Goal: Task Accomplishment & Management: Manage account settings

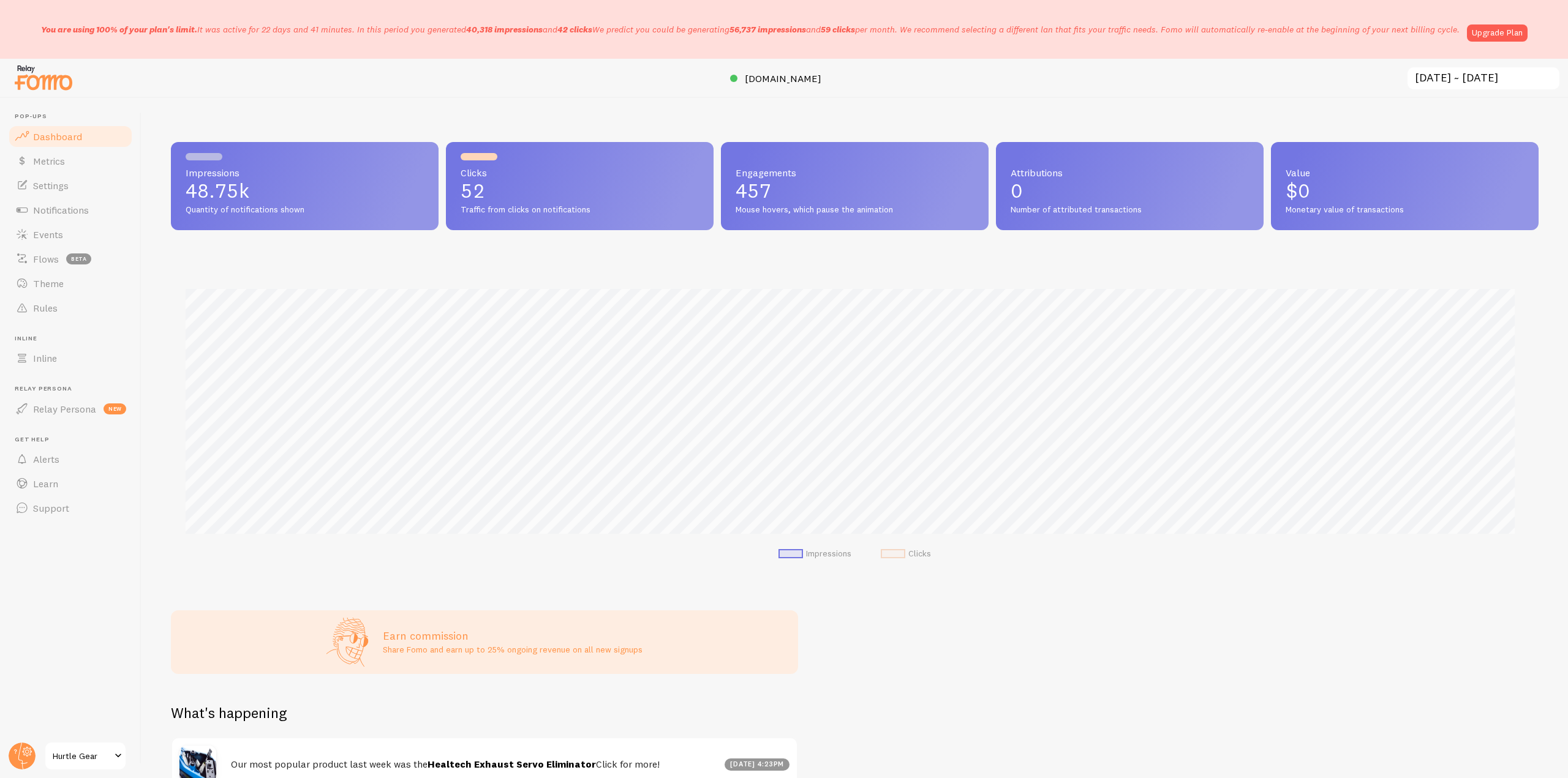
scroll to position [612027, 611091]
click at [72, 187] on link "Settings" at bounding box center [70, 185] width 126 height 24
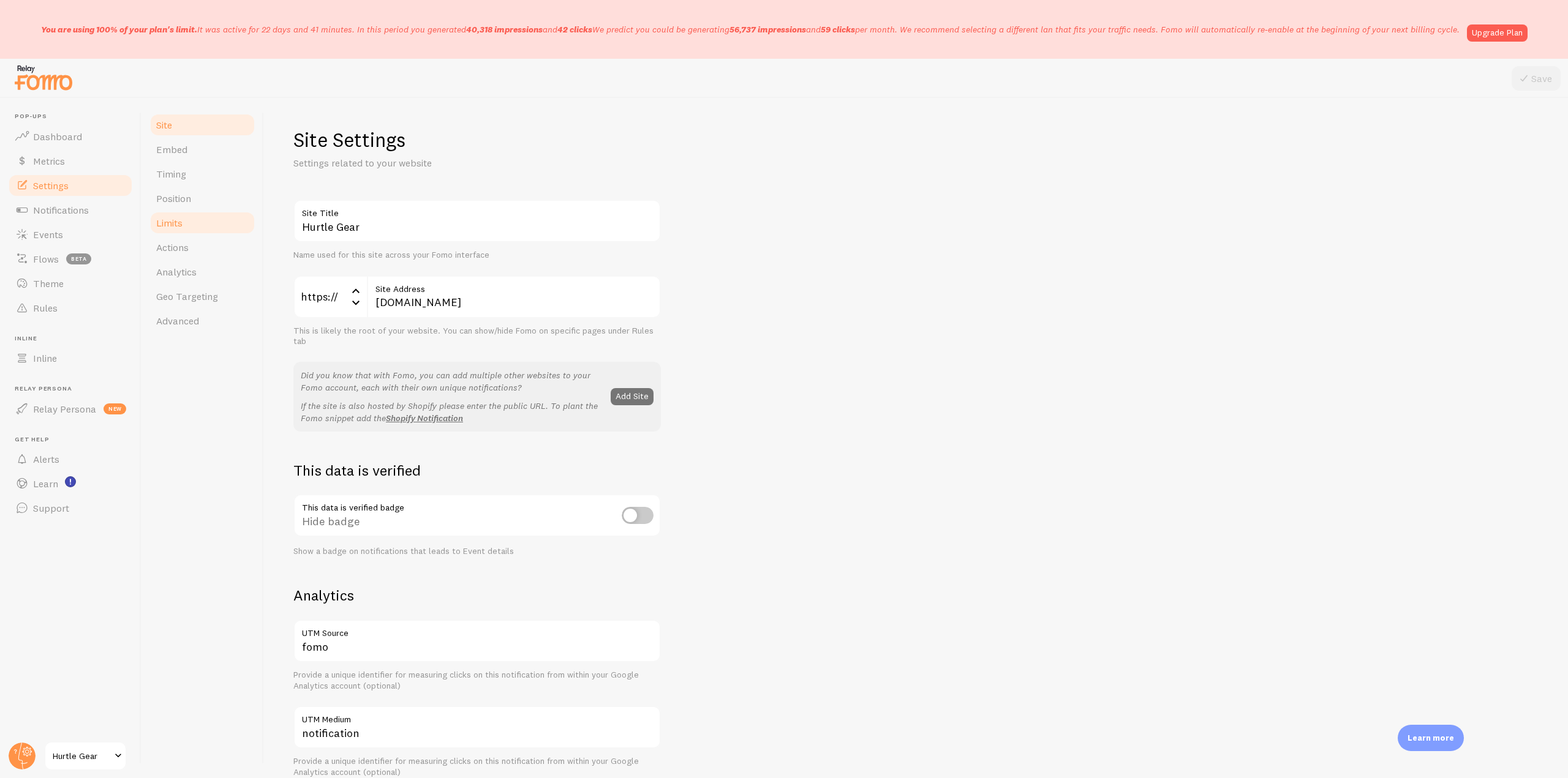
click at [178, 214] on link "Limits" at bounding box center [203, 222] width 107 height 24
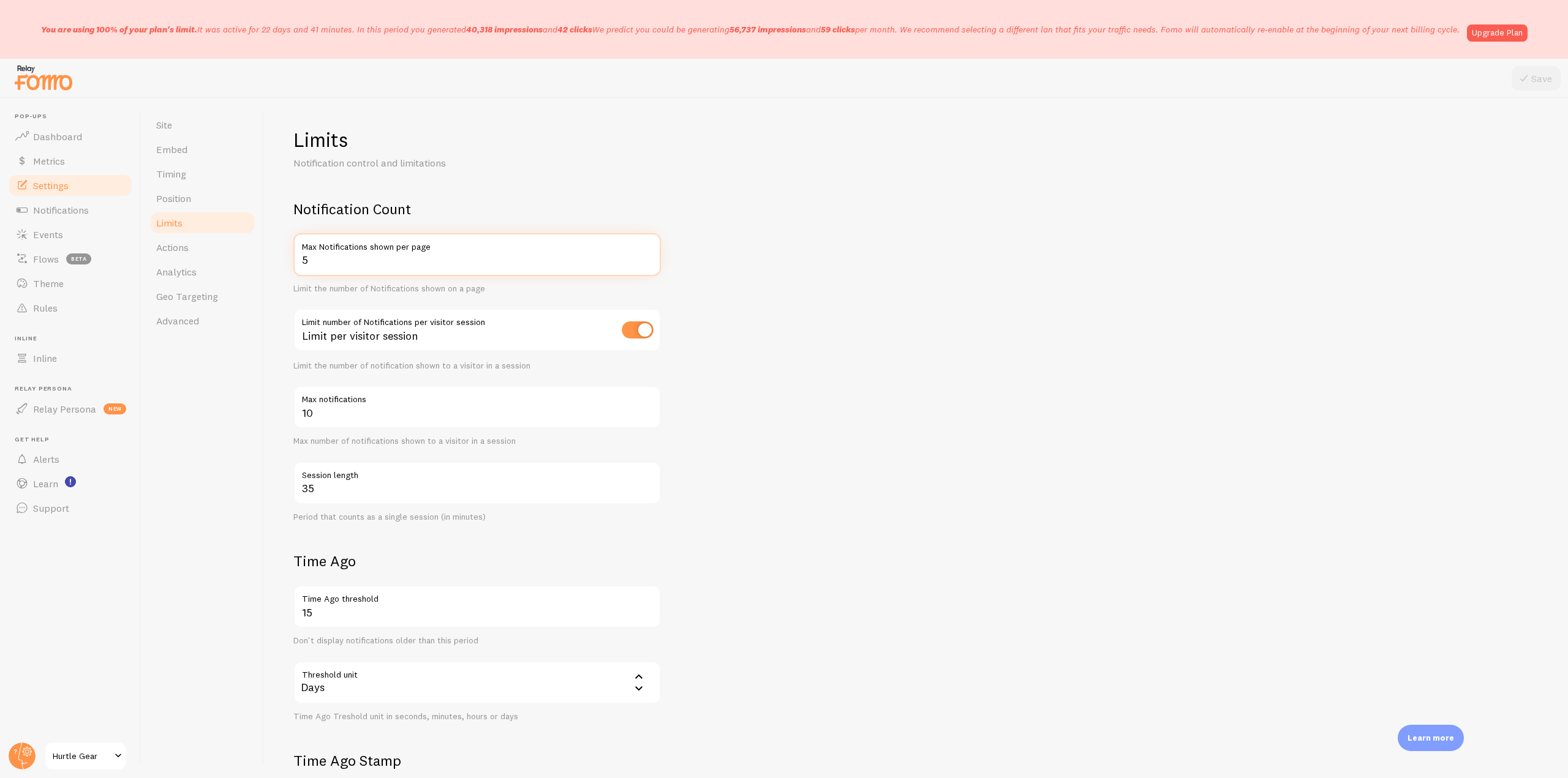
drag, startPoint x: 320, startPoint y: 268, endPoint x: 291, endPoint y: 266, distance: 29.1
click at [291, 266] on div "Limits Notification control and limitations Notification Count 5 Max Notificati…" at bounding box center [916, 437] width 1304 height 680
type input "4"
drag, startPoint x: 312, startPoint y: 415, endPoint x: 287, endPoint y: 412, distance: 25.2
click at [287, 412] on div "Limits Notification control and limitations Notification Count 4 Max Notificati…" at bounding box center [916, 437] width 1304 height 680
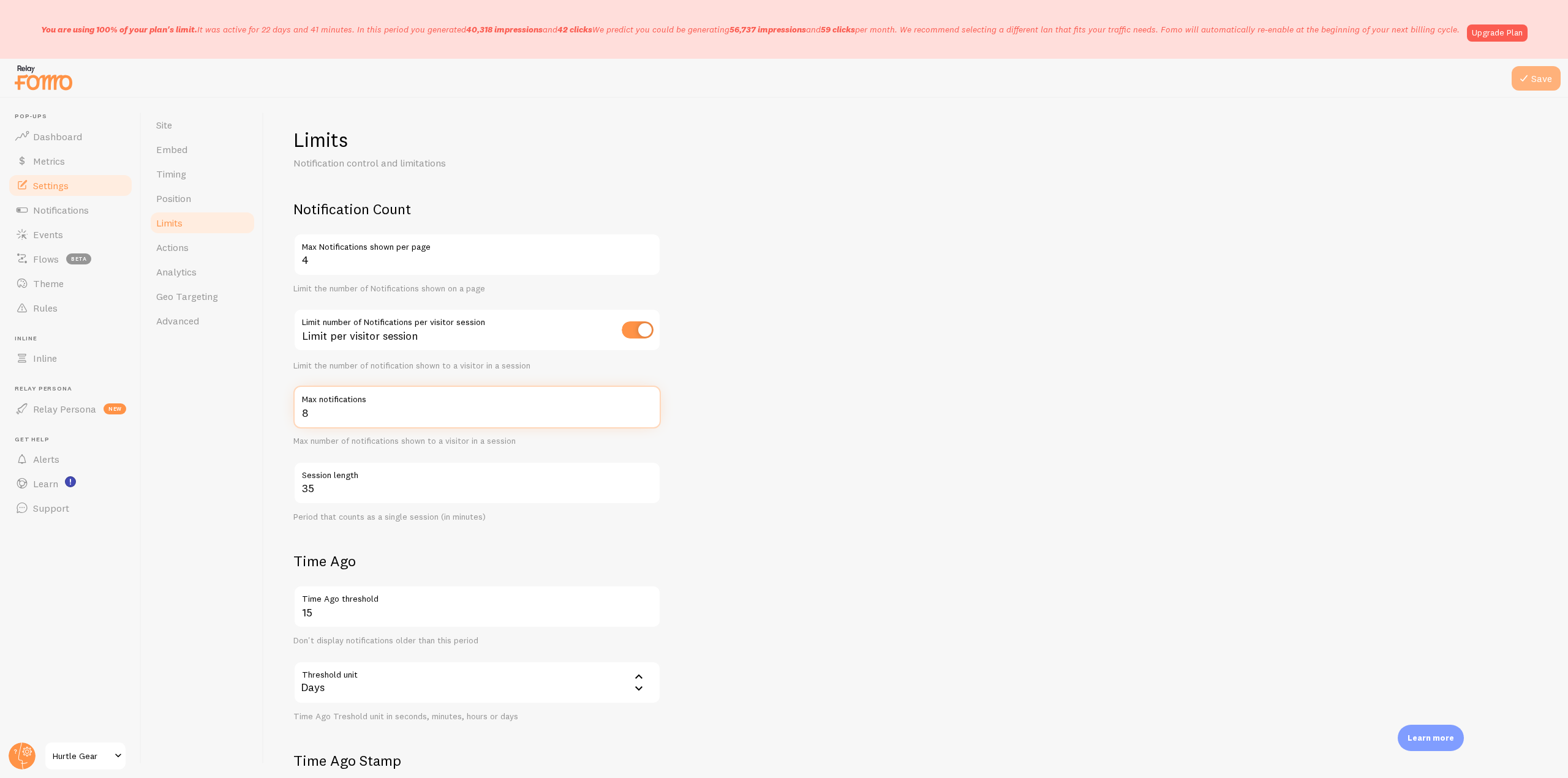
type input "8"
click at [1539, 70] on button "Save" at bounding box center [1536, 78] width 49 height 24
click at [68, 127] on link "Dashboard" at bounding box center [70, 136] width 126 height 24
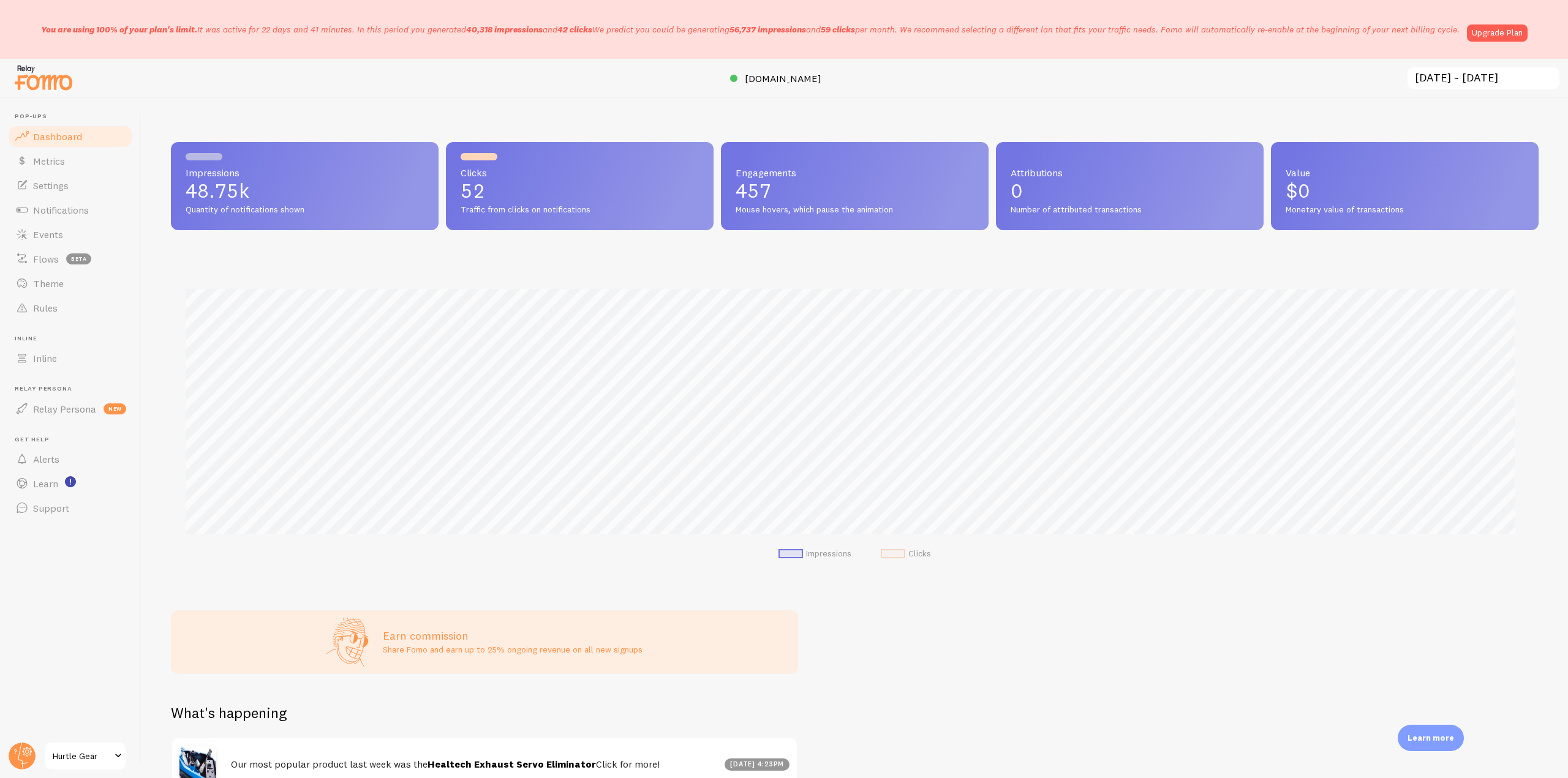
scroll to position [321, 1358]
